Goal: Go to known website: Access a specific website the user already knows

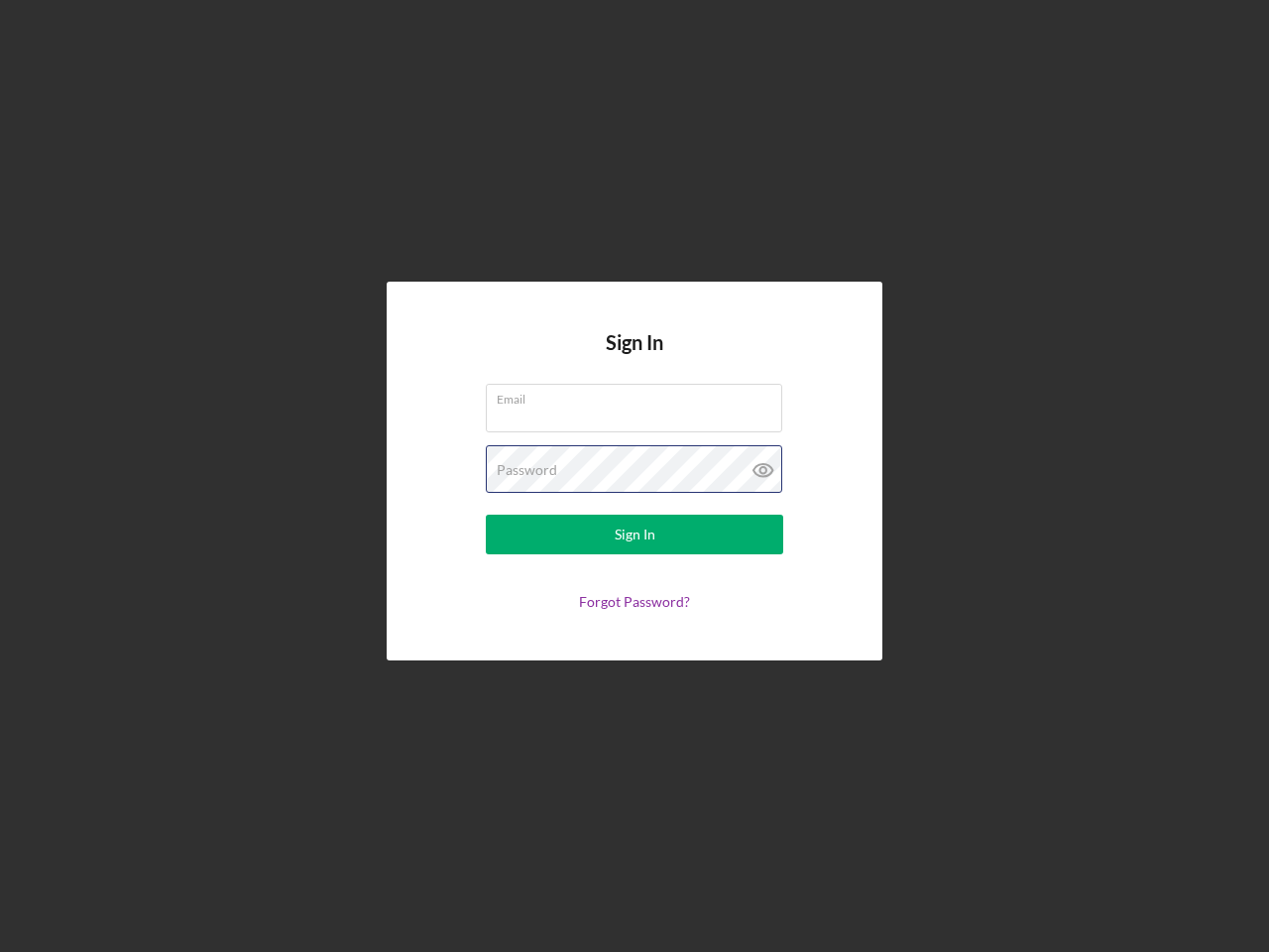
click at [635, 476] on div "Password" at bounding box center [634, 471] width 297 height 50
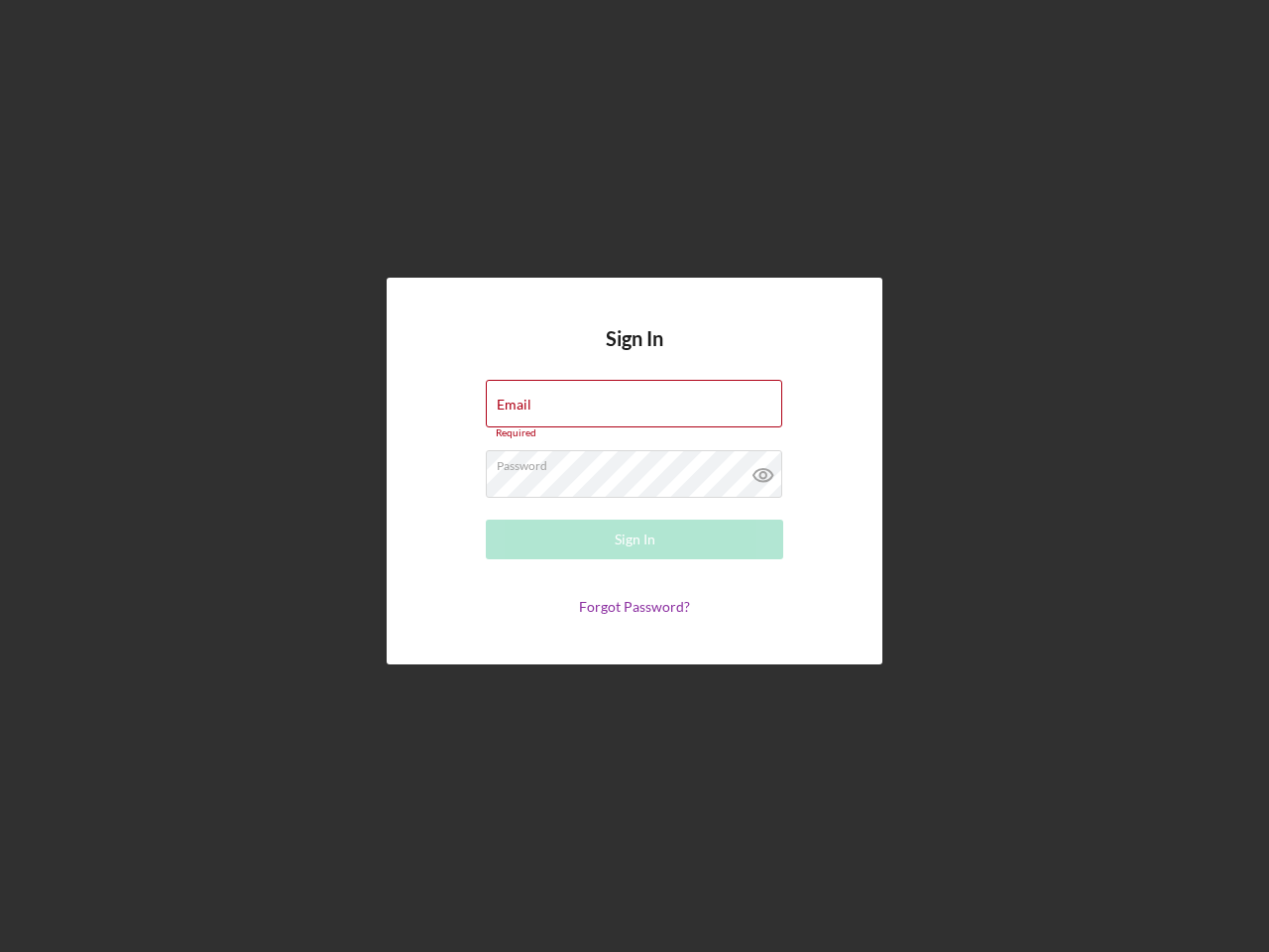
click at [764, 470] on icon at bounding box center [764, 476] width 50 height 50
